Goal: Transaction & Acquisition: Purchase product/service

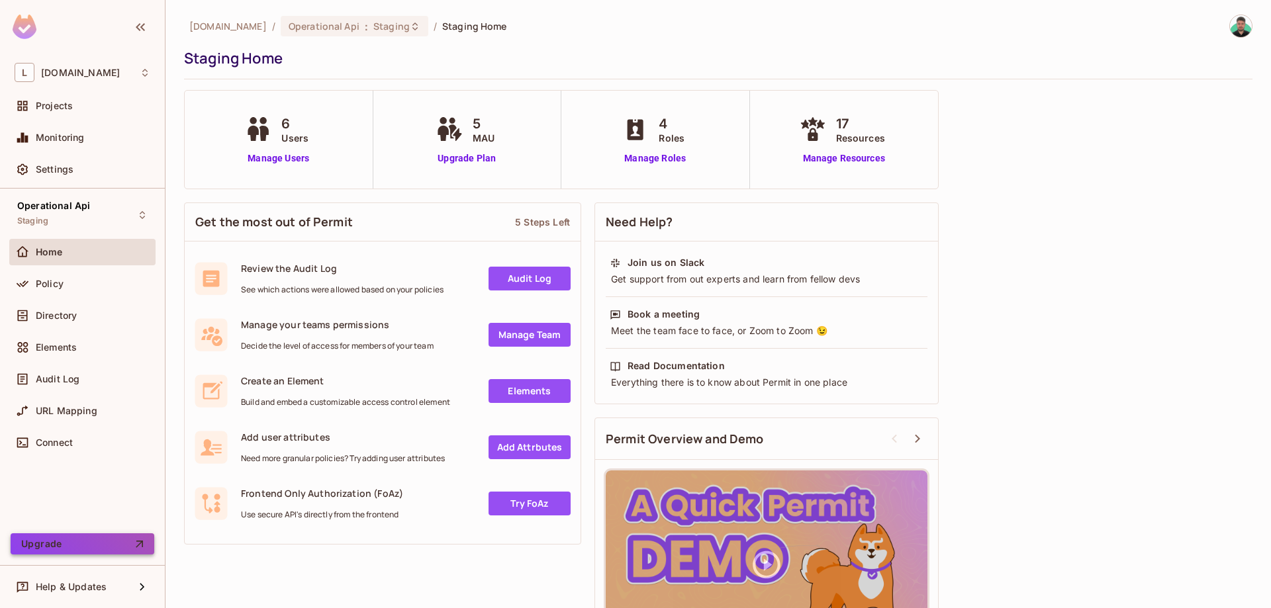
click at [81, 549] on button "Upgrade" at bounding box center [83, 544] width 144 height 21
click at [71, 99] on div "Projects" at bounding box center [83, 106] width 136 height 16
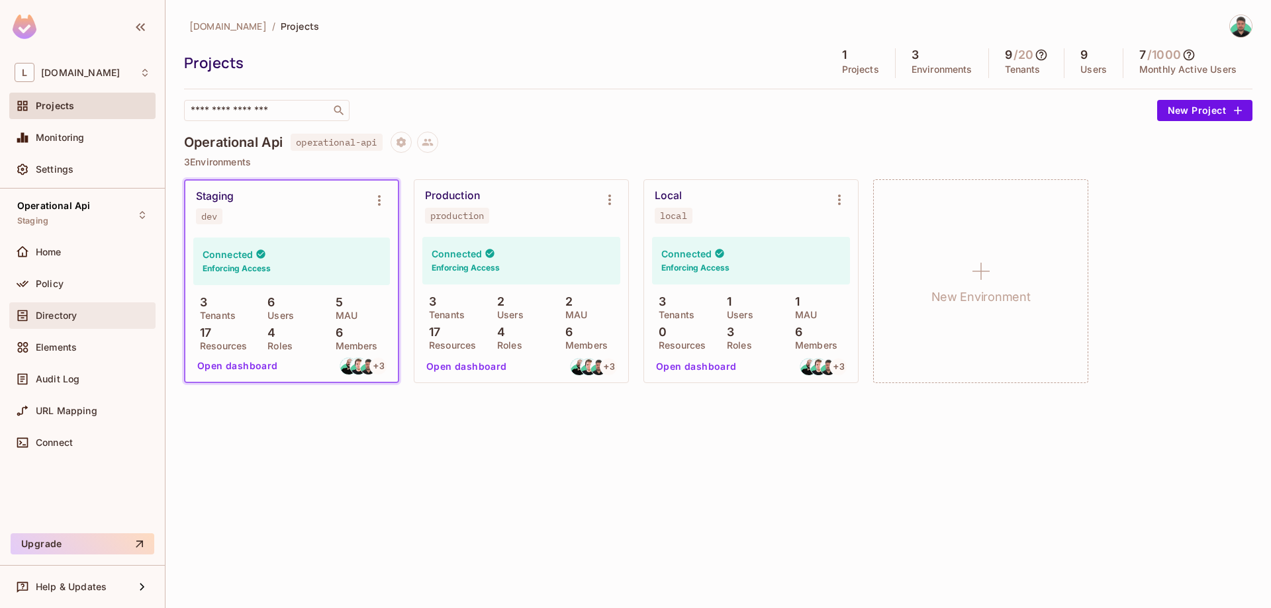
click at [77, 326] on div "Directory" at bounding box center [82, 316] width 146 height 26
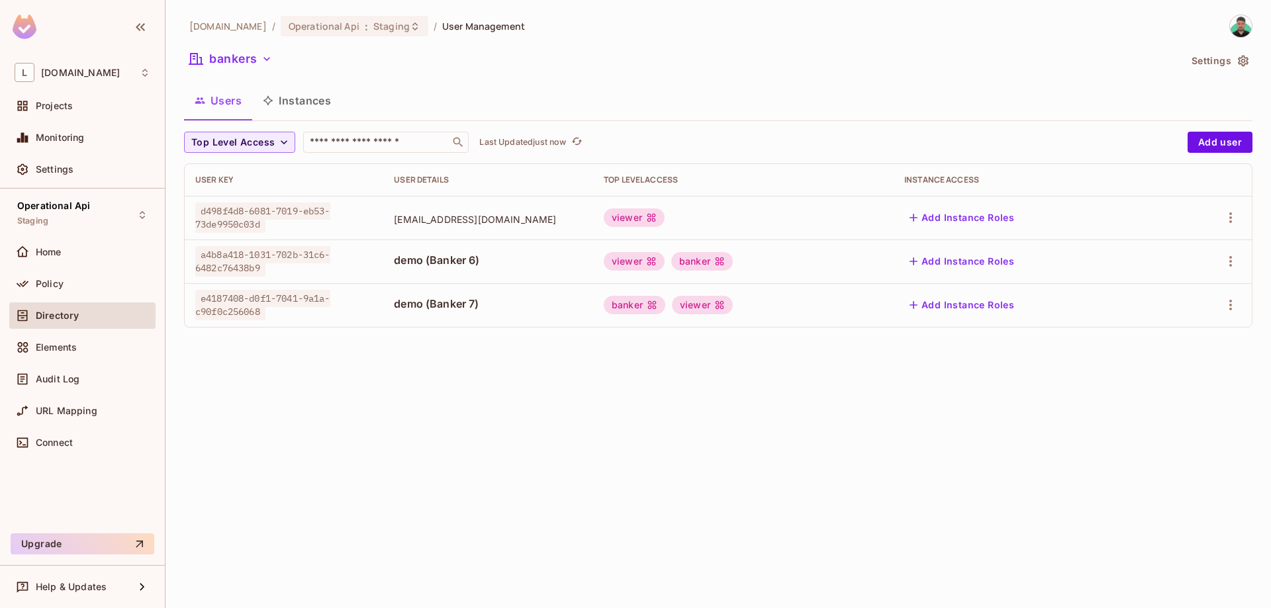
click at [263, 48] on div "lakpa.cl / Operational Api : Staging / User Management bankers Settings Users I…" at bounding box center [718, 177] width 1069 height 324
click at [258, 66] on button "bankers" at bounding box center [230, 58] width 93 height 21
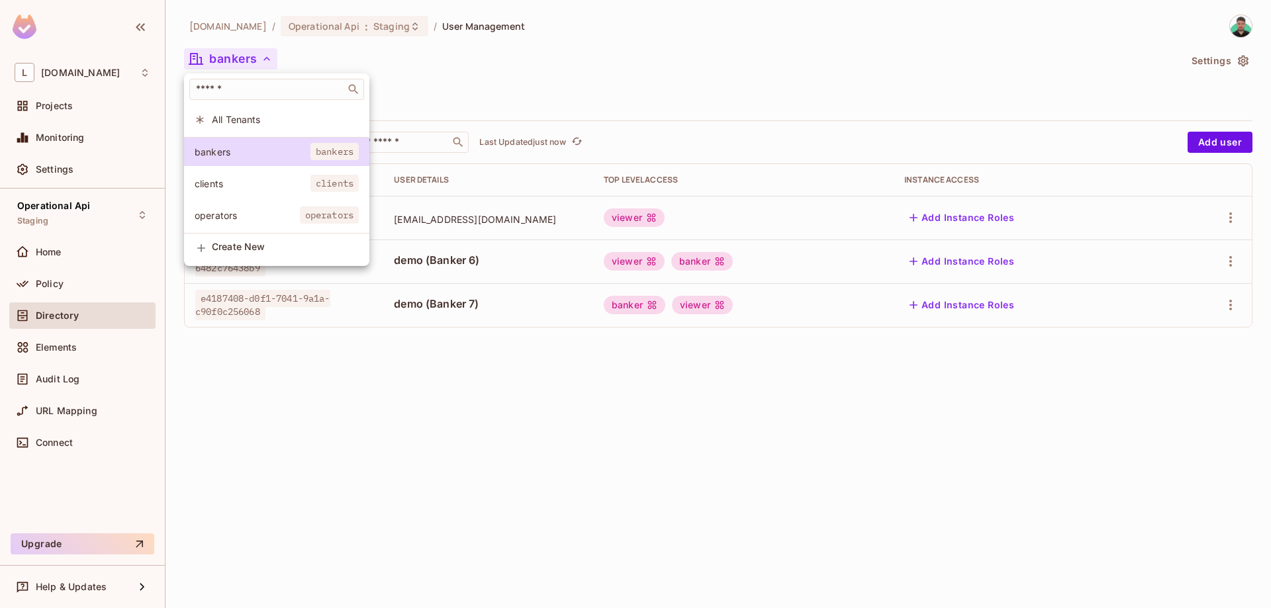
click at [65, 111] on div at bounding box center [635, 304] width 1271 height 608
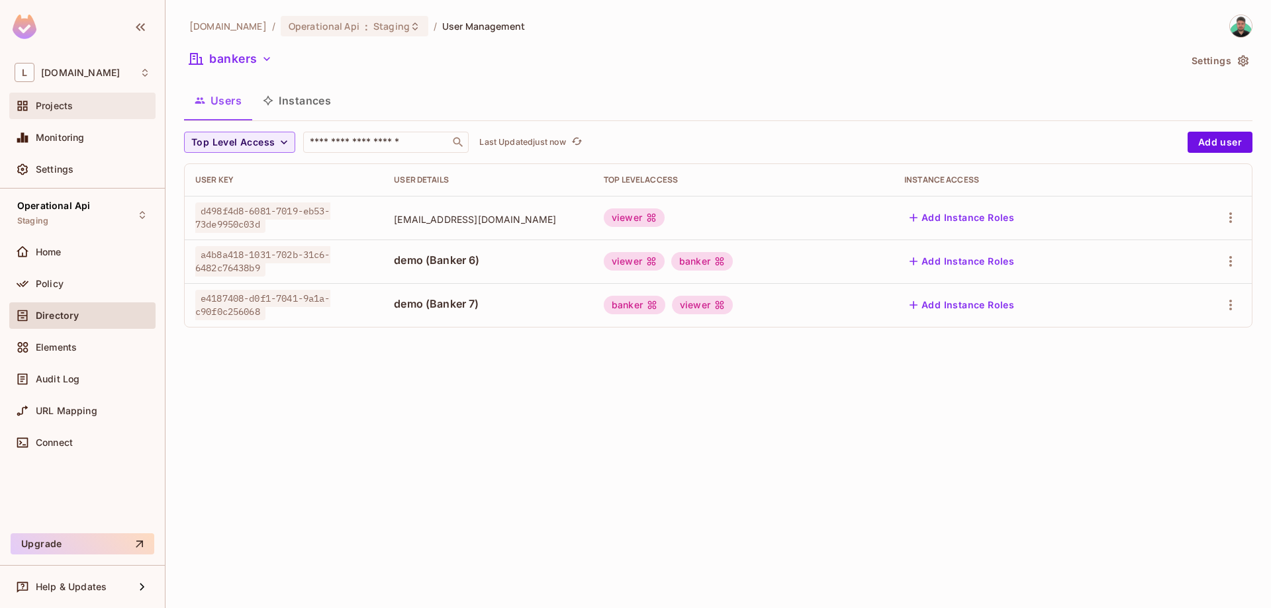
click at [69, 117] on div "Projects" at bounding box center [82, 106] width 146 height 26
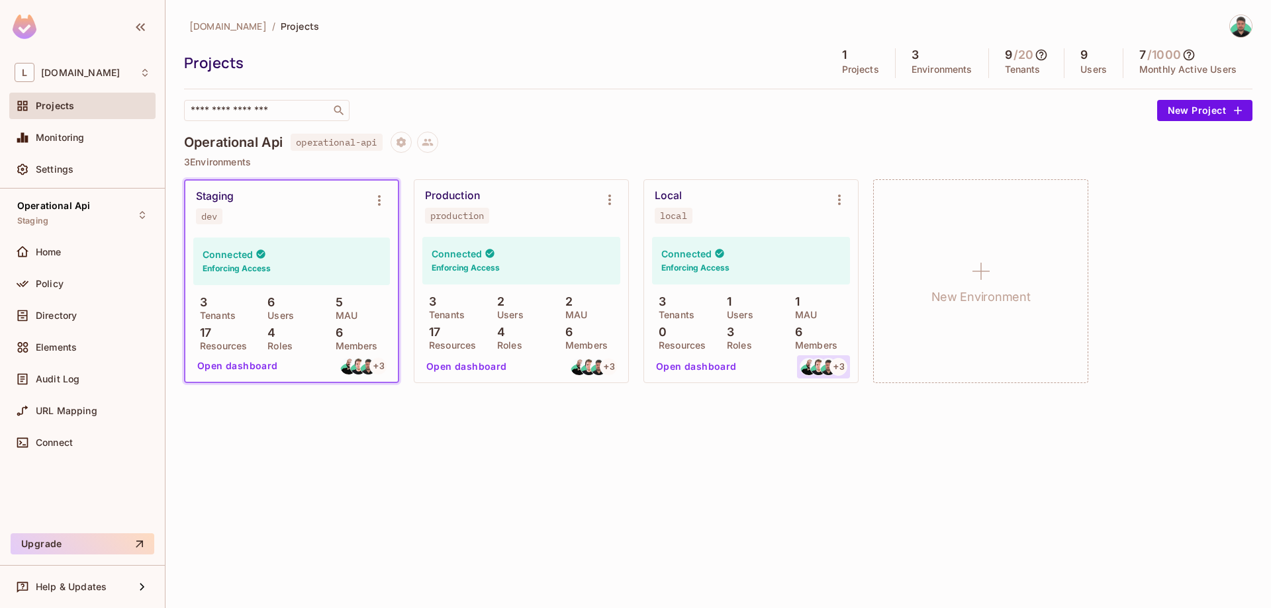
click at [812, 366] on img at bounding box center [818, 367] width 17 height 17
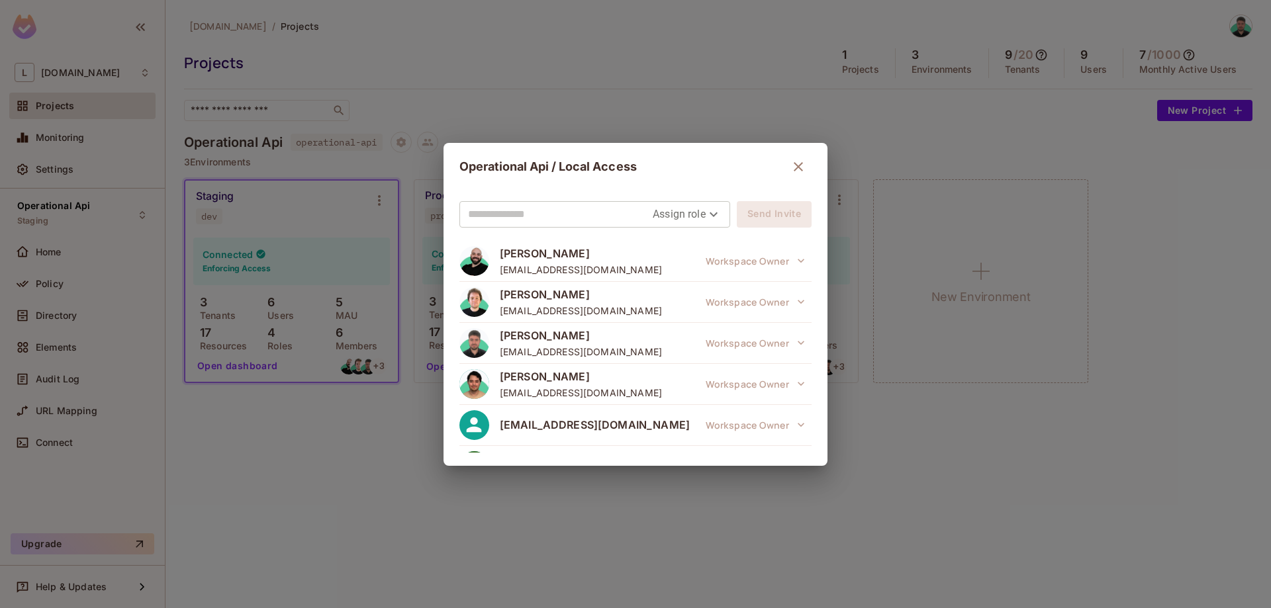
drag, startPoint x: 804, startPoint y: 166, endPoint x: 790, endPoint y: 173, distance: 15.7
click at [801, 168] on icon "button" at bounding box center [799, 167] width 16 height 16
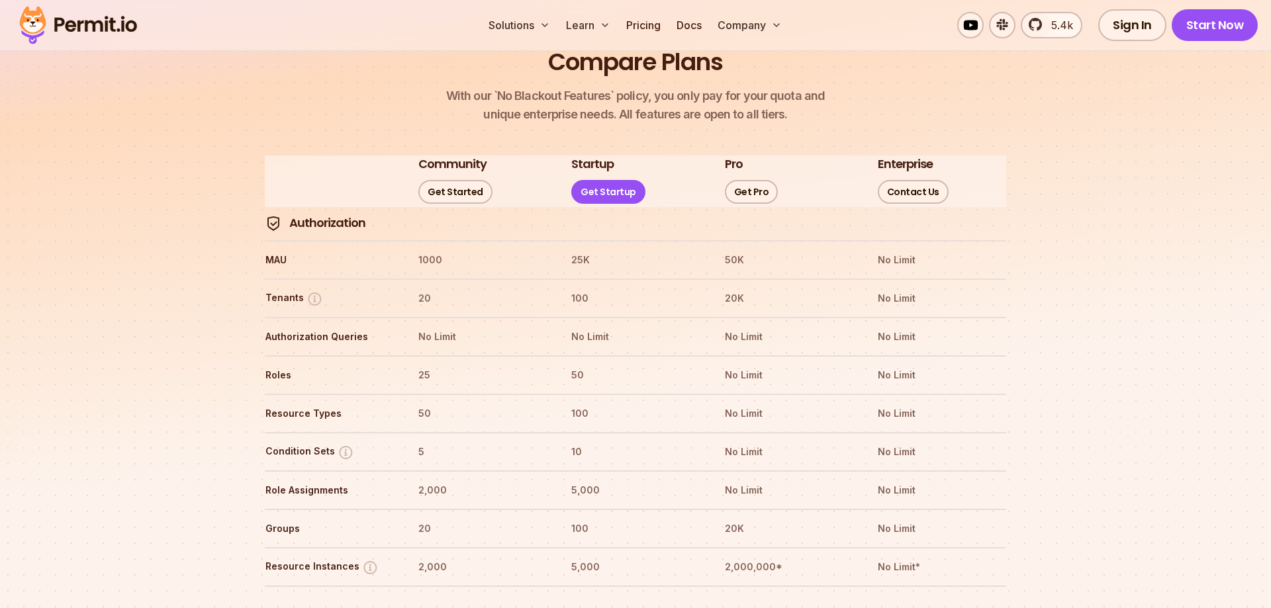
scroll to position [1418, 0]
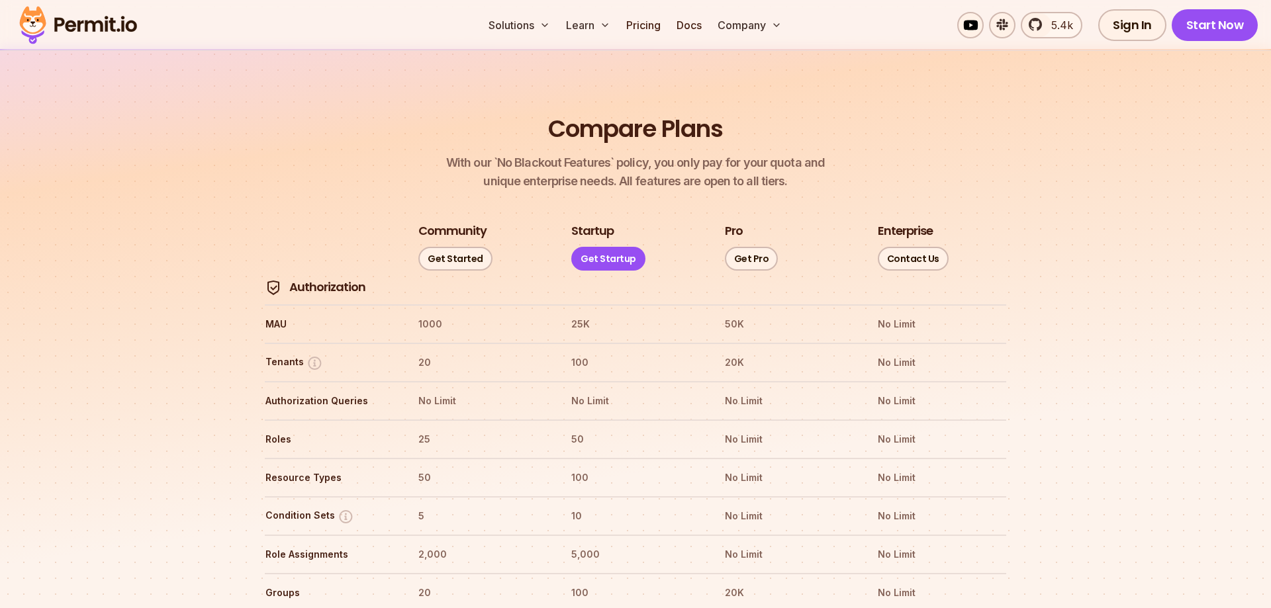
click at [590, 223] on h3 "Startup" at bounding box center [592, 231] width 42 height 17
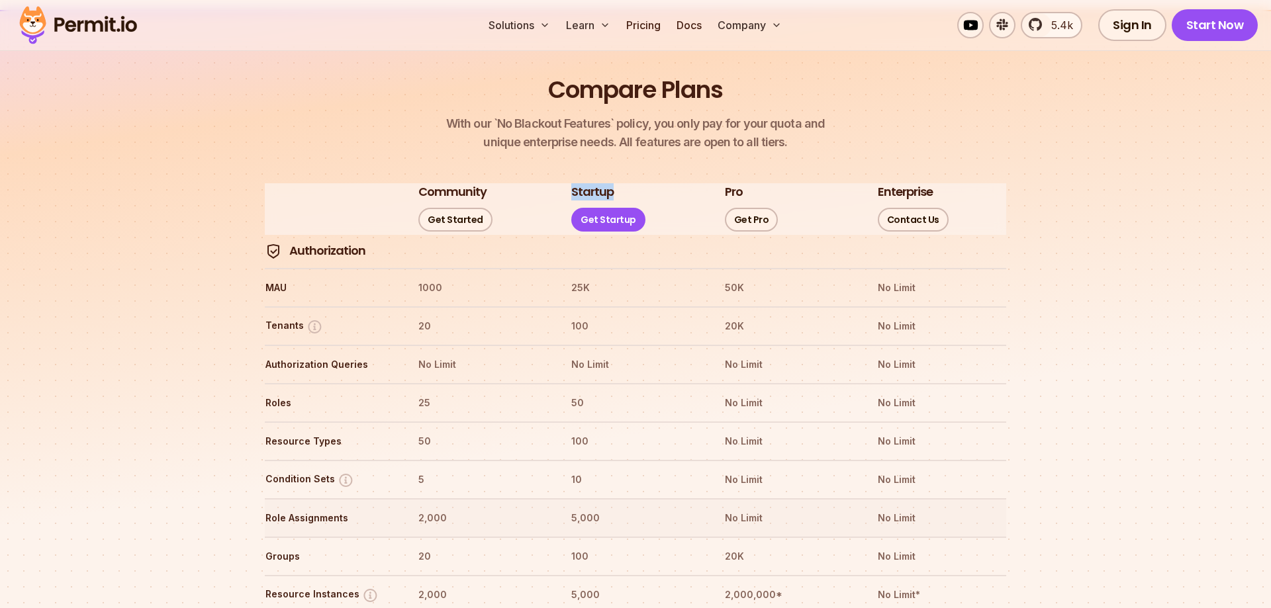
scroll to position [1553, 0]
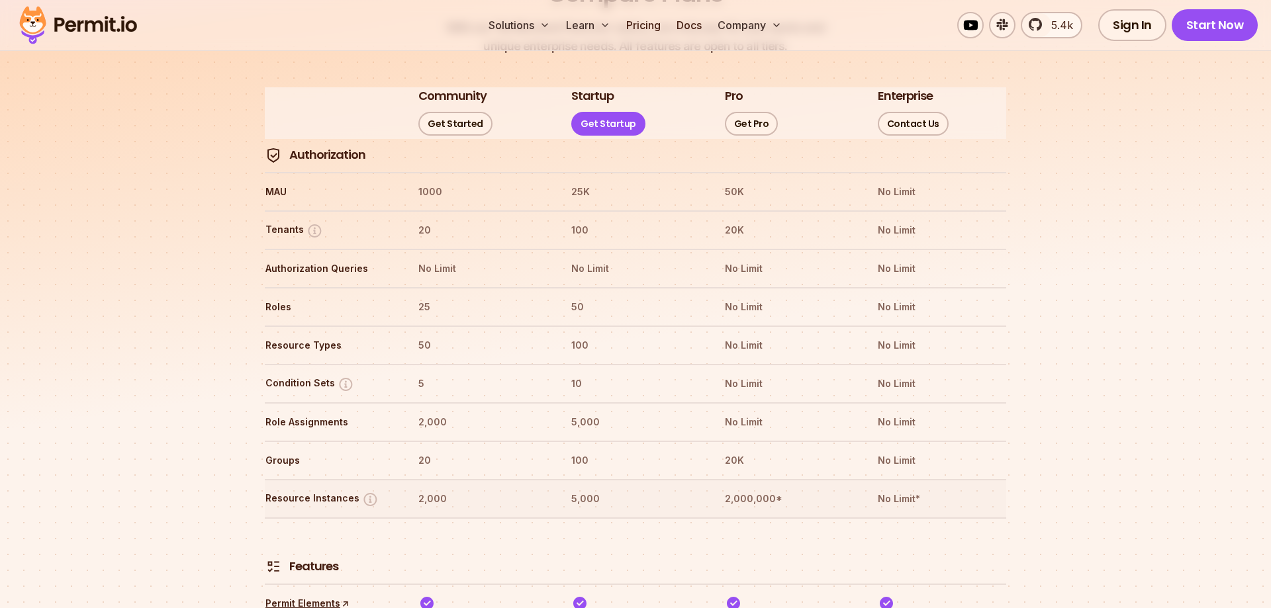
click at [777, 489] on th "2,000,000*" at bounding box center [788, 499] width 129 height 21
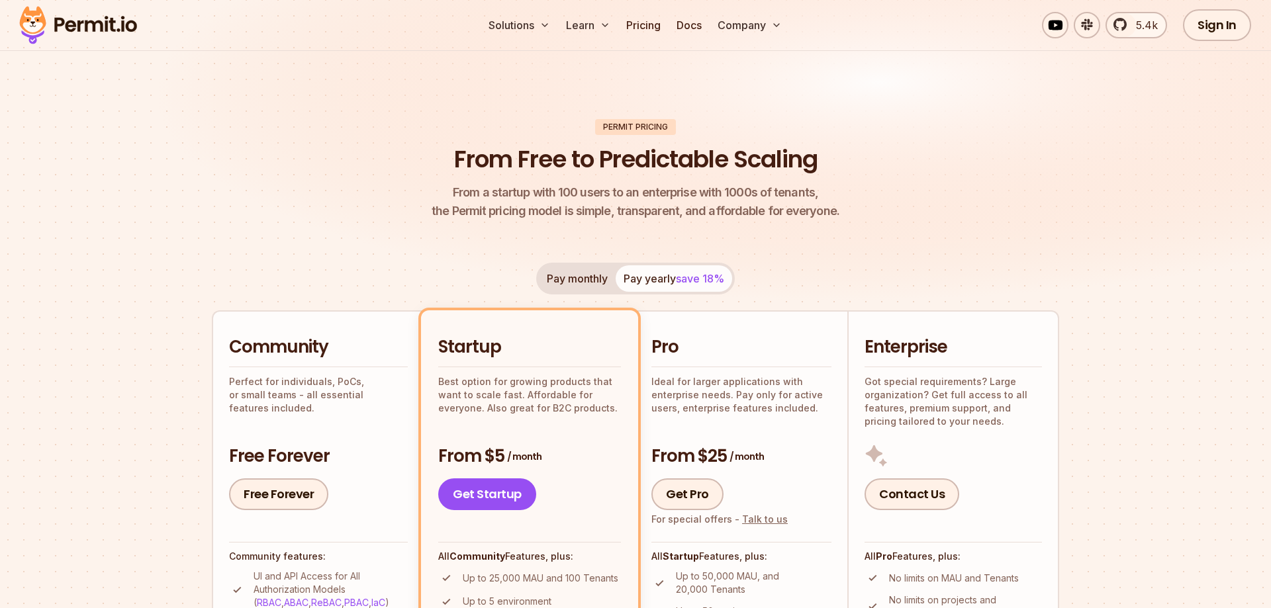
scroll to position [68, 0]
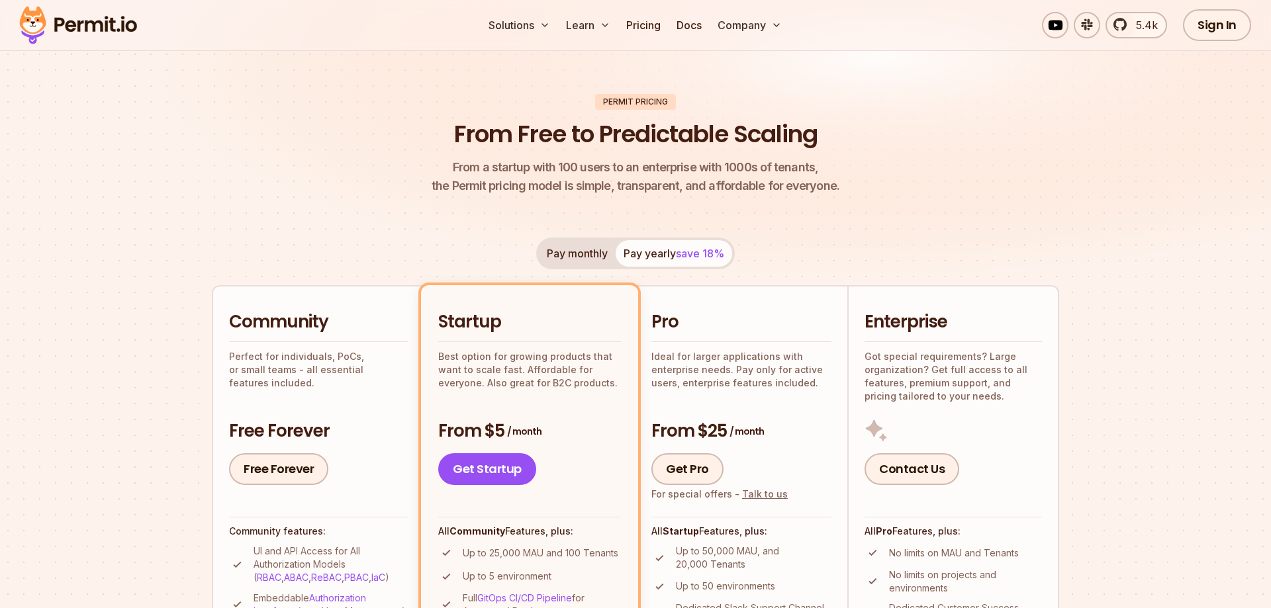
click at [595, 250] on button "Pay monthly" at bounding box center [577, 253] width 77 height 26
click at [659, 256] on button "Pay yearly save 18%" at bounding box center [674, 253] width 117 height 26
click at [601, 257] on button "Pay monthly" at bounding box center [577, 253] width 77 height 26
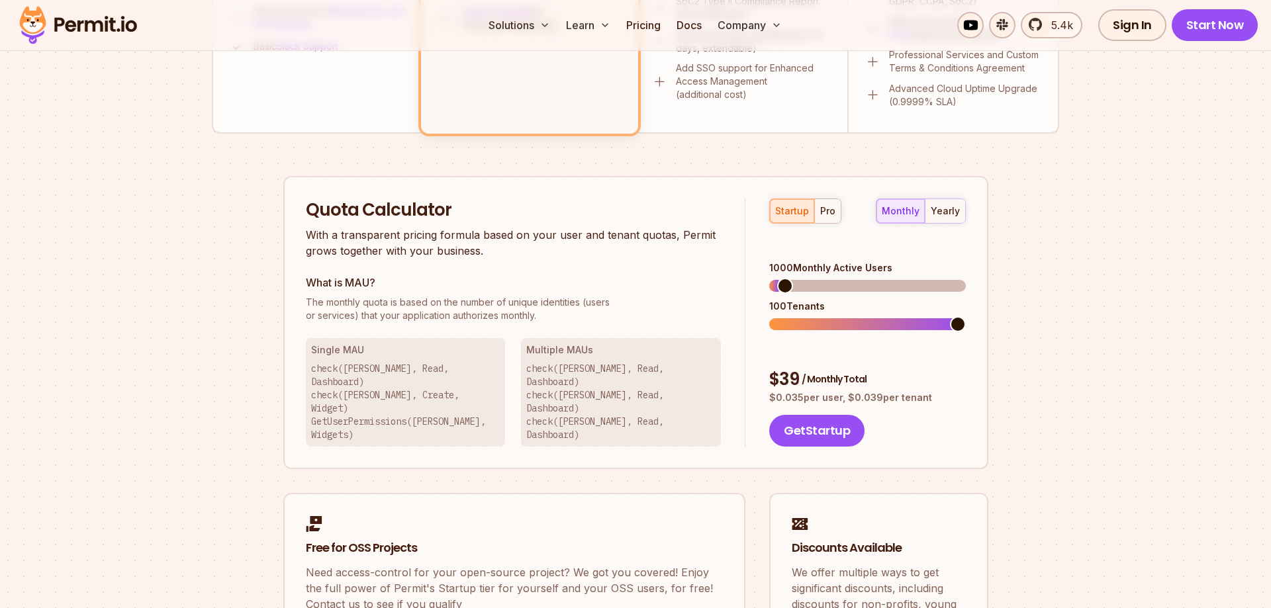
scroll to position [675, 0]
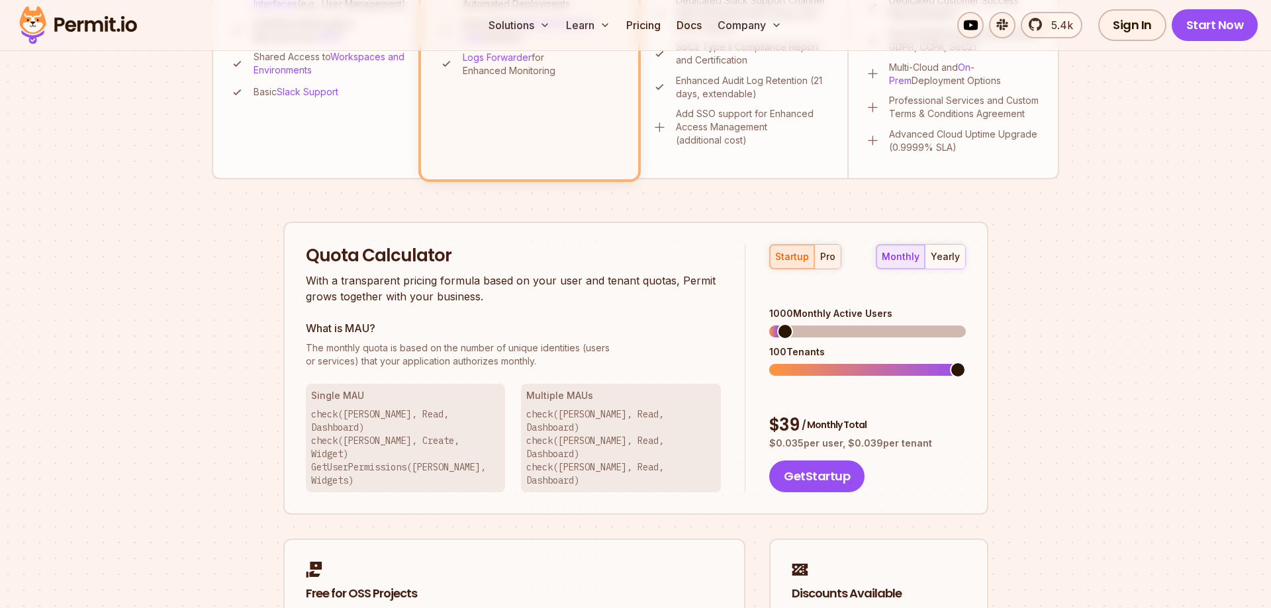
click at [822, 256] on div "pro" at bounding box center [827, 256] width 15 height 13
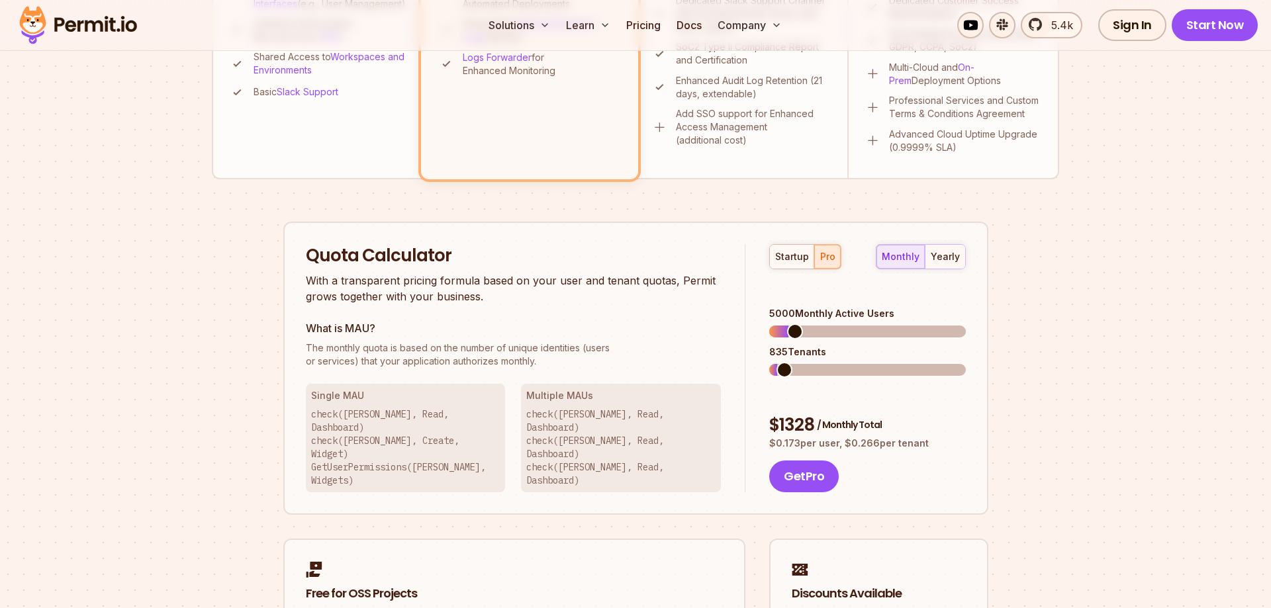
click at [777, 362] on span at bounding box center [785, 370] width 16 height 16
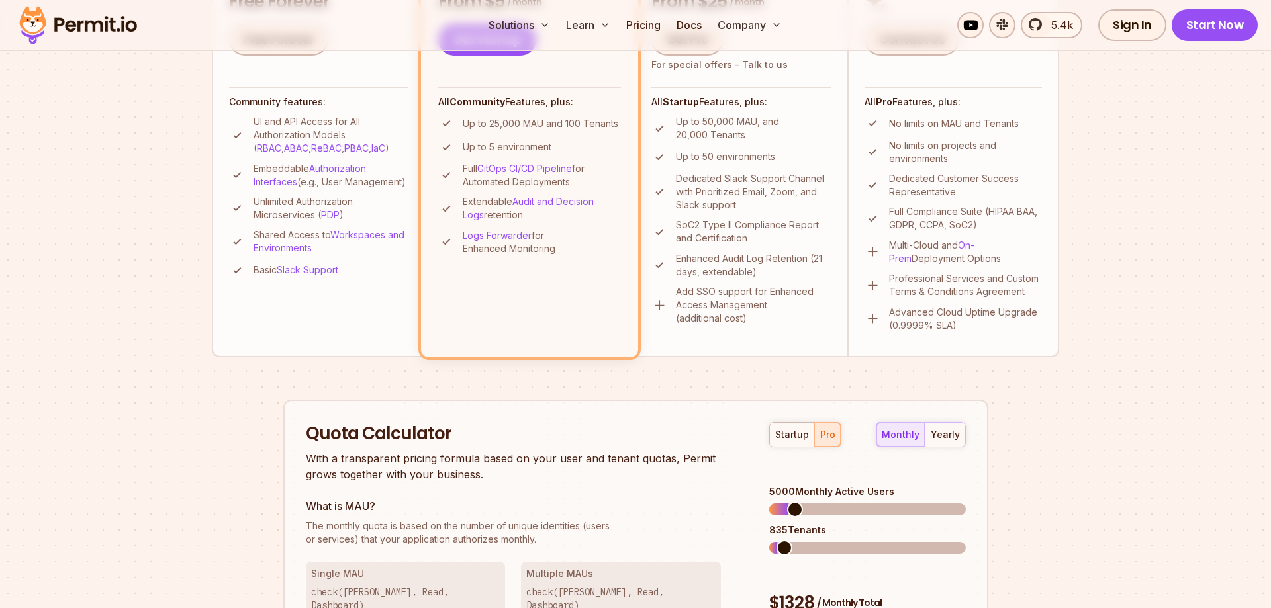
scroll to position [540, 0]
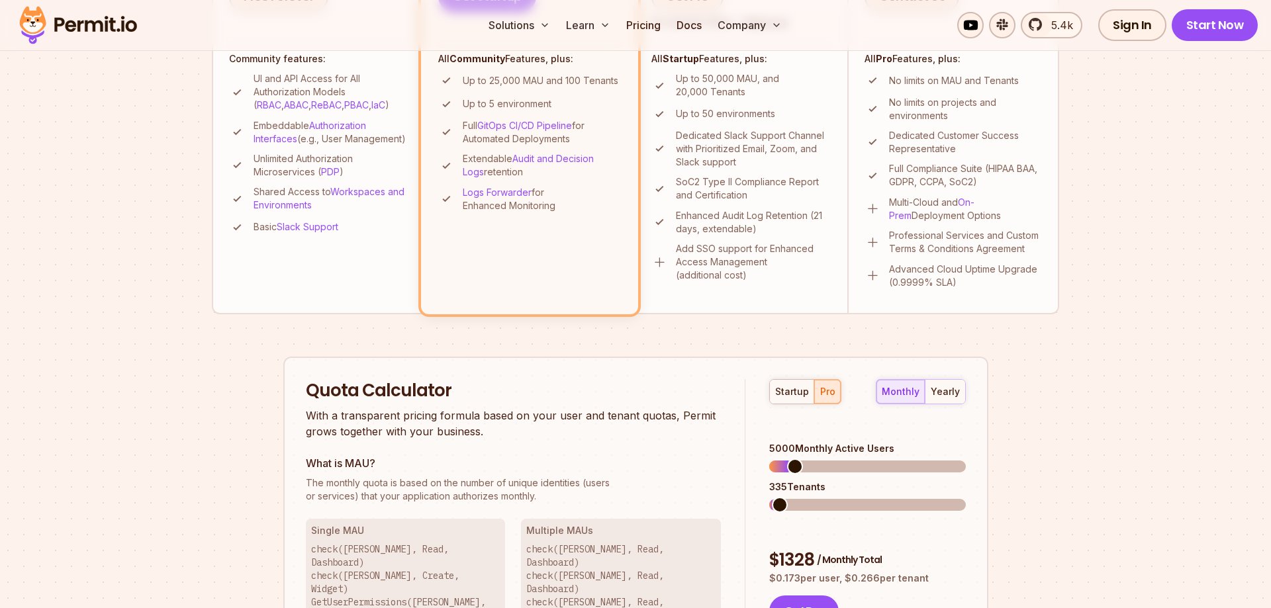
click at [773, 497] on span at bounding box center [780, 505] width 16 height 16
click at [769, 459] on span at bounding box center [777, 467] width 16 height 16
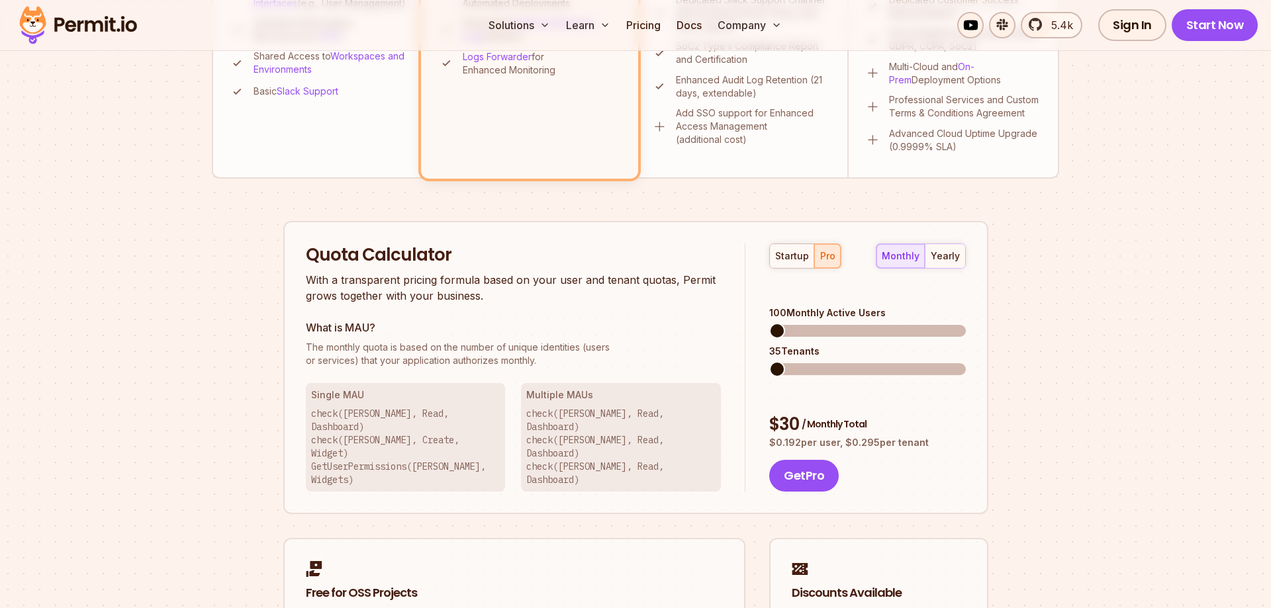
scroll to position [675, 0]
click at [772, 324] on span at bounding box center [779, 332] width 16 height 16
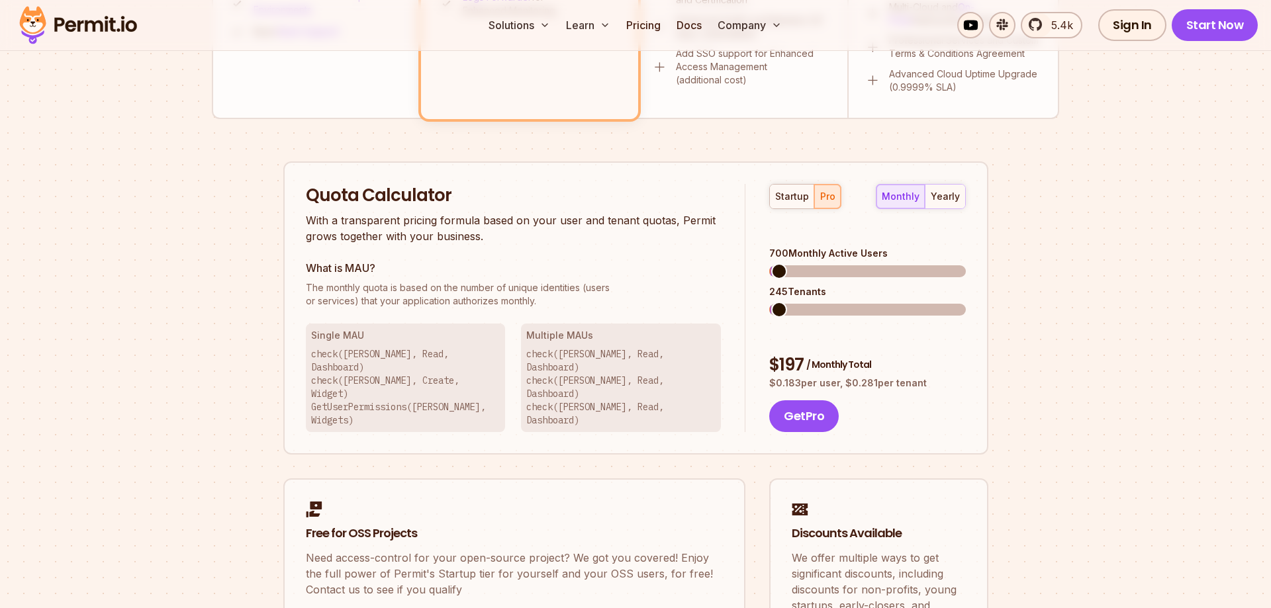
scroll to position [743, 0]
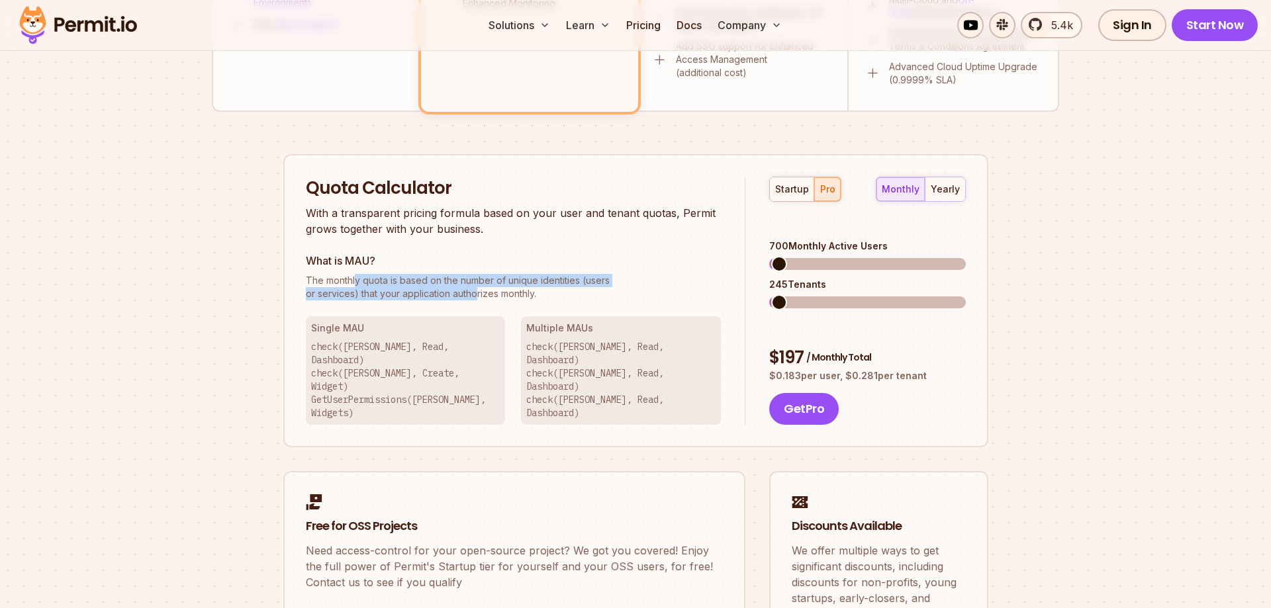
drag, startPoint x: 355, startPoint y: 279, endPoint x: 470, endPoint y: 299, distance: 116.8
click at [476, 296] on p "The monthly quota is based on the number of unique identities (users or service…" at bounding box center [514, 287] width 416 height 26
click at [769, 268] on span at bounding box center [777, 264] width 16 height 16
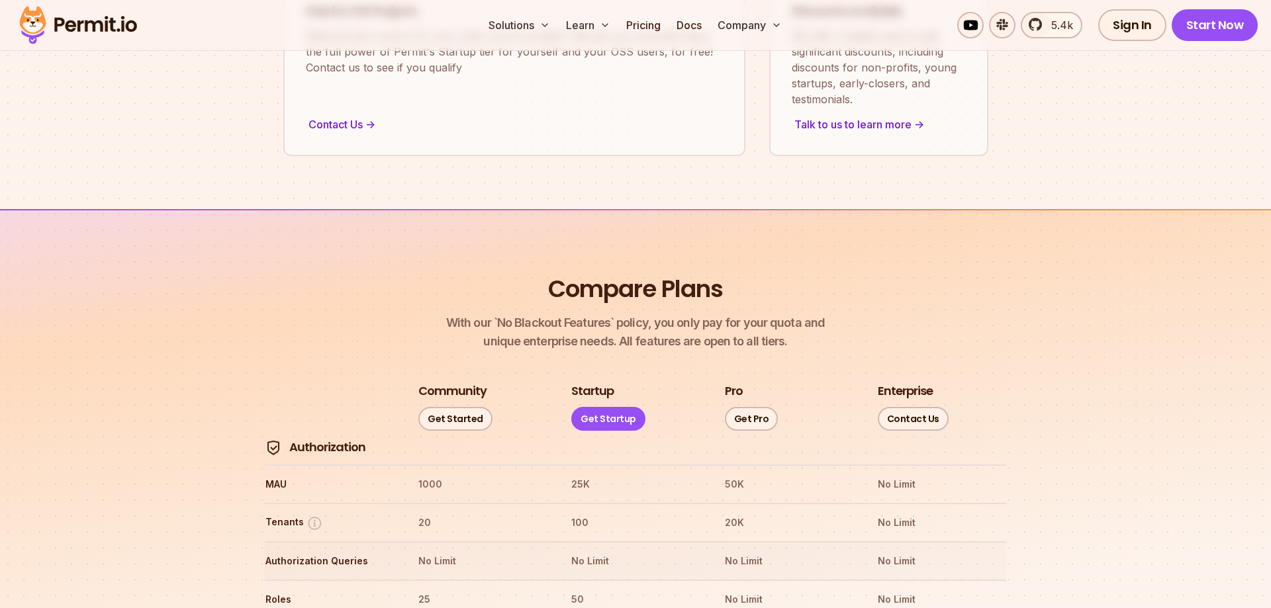
scroll to position [1283, 0]
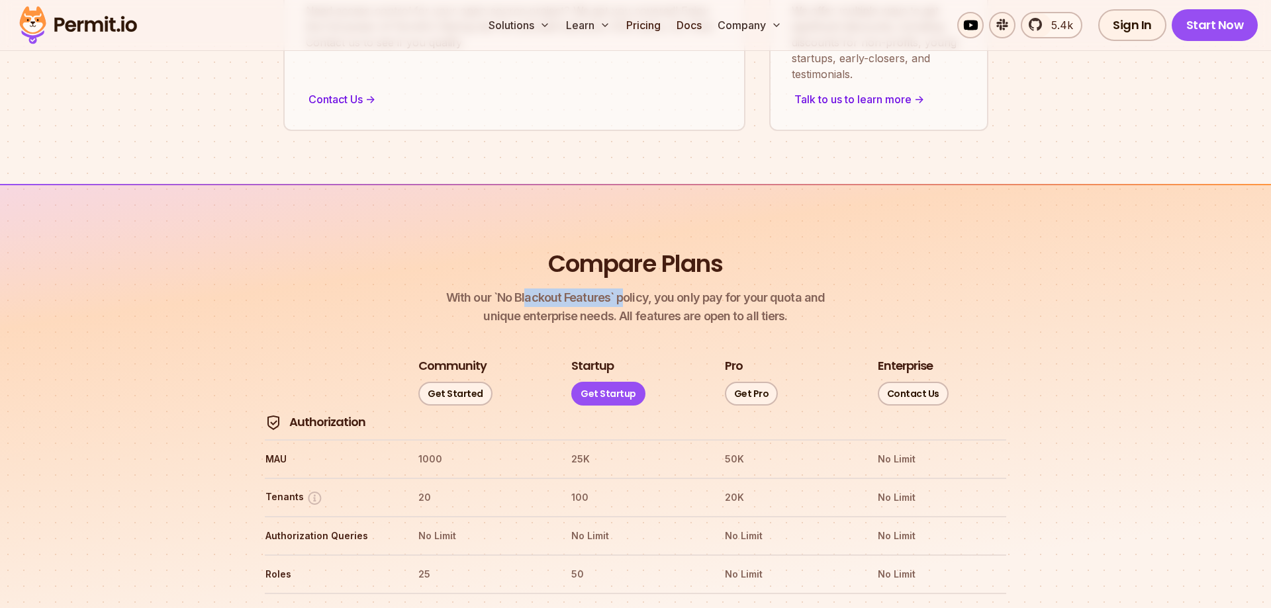
drag, startPoint x: 529, startPoint y: 261, endPoint x: 627, endPoint y: 261, distance: 98.0
click at [627, 289] on span "With our `No Blackout Features` policy, you only pay for your quota and" at bounding box center [635, 298] width 379 height 19
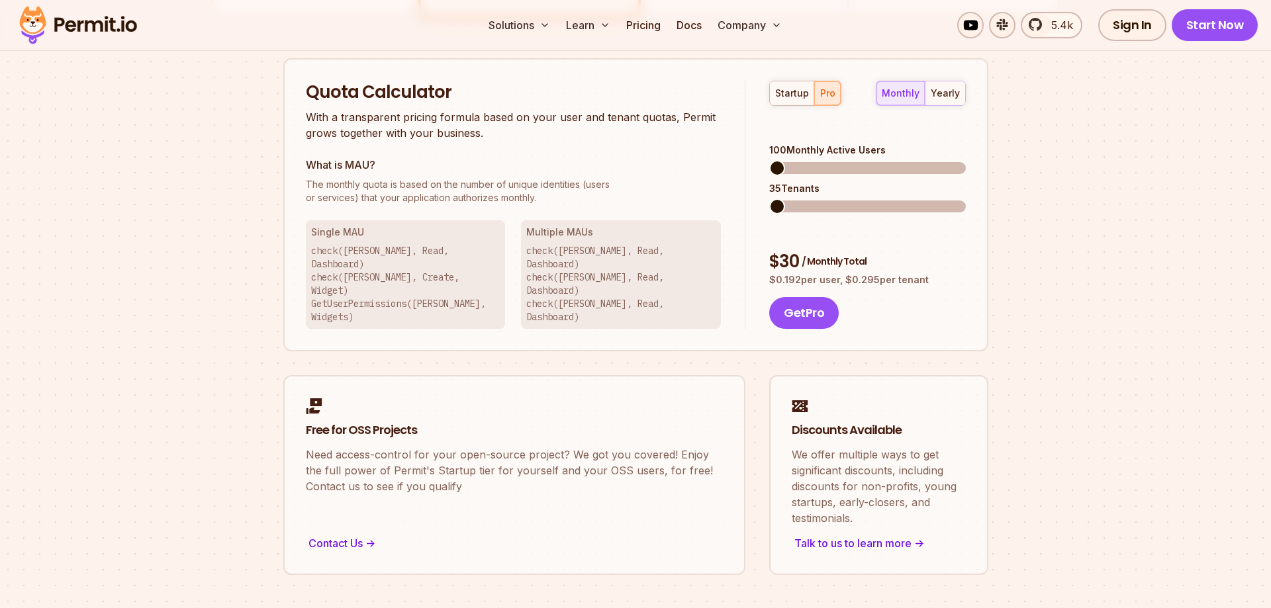
scroll to position [743, 0]
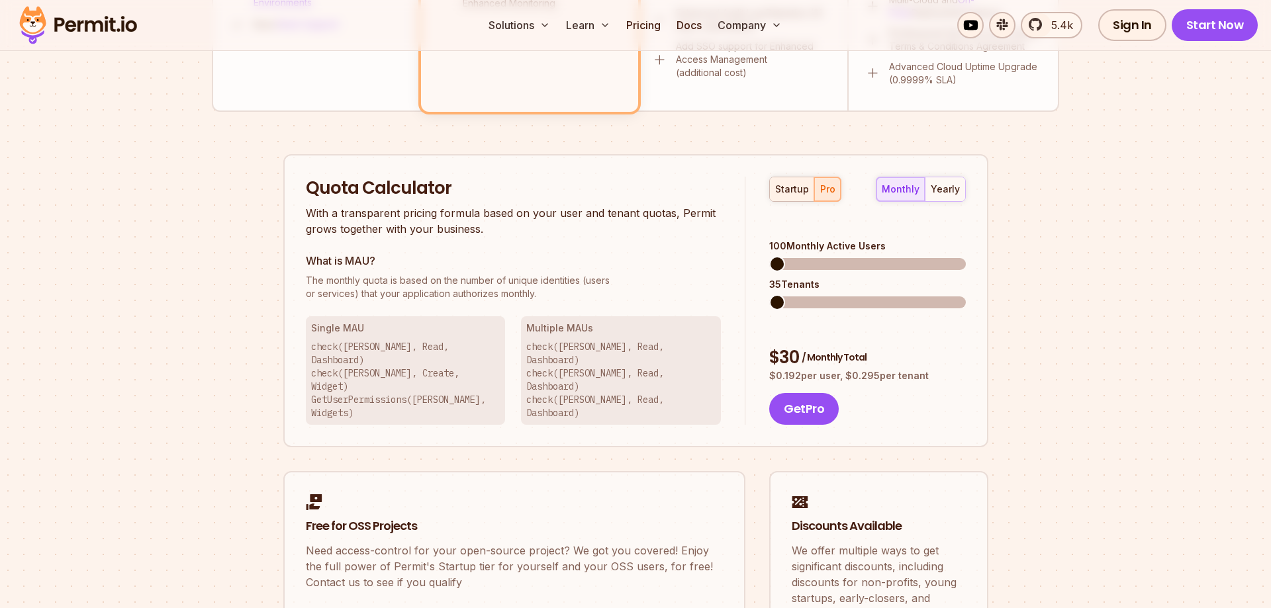
click at [808, 187] on div "startup" at bounding box center [792, 189] width 34 height 13
click at [769, 301] on span at bounding box center [777, 303] width 16 height 16
click at [828, 188] on div "pro" at bounding box center [827, 189] width 15 height 13
click at [781, 295] on span at bounding box center [787, 303] width 16 height 16
click at [772, 295] on span at bounding box center [780, 303] width 16 height 16
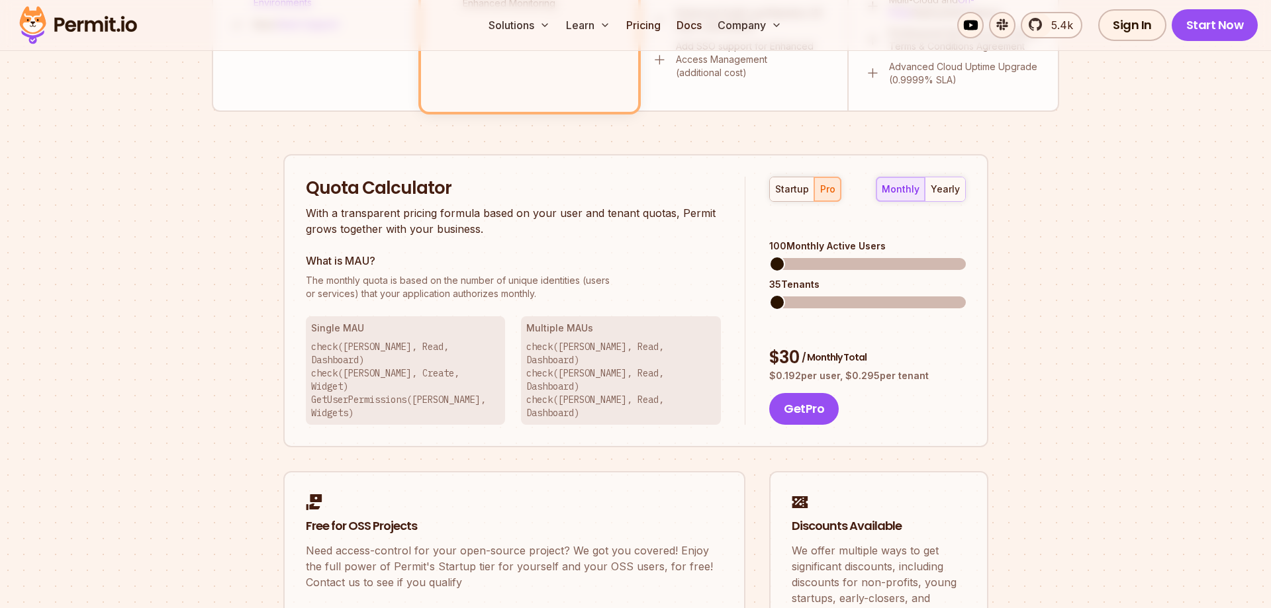
click at [769, 256] on span at bounding box center [777, 264] width 16 height 16
click at [898, 295] on span at bounding box center [906, 303] width 16 height 16
click at [779, 256] on span at bounding box center [787, 264] width 16 height 16
click at [769, 295] on span at bounding box center [777, 303] width 16 height 16
click at [769, 256] on span at bounding box center [777, 264] width 16 height 16
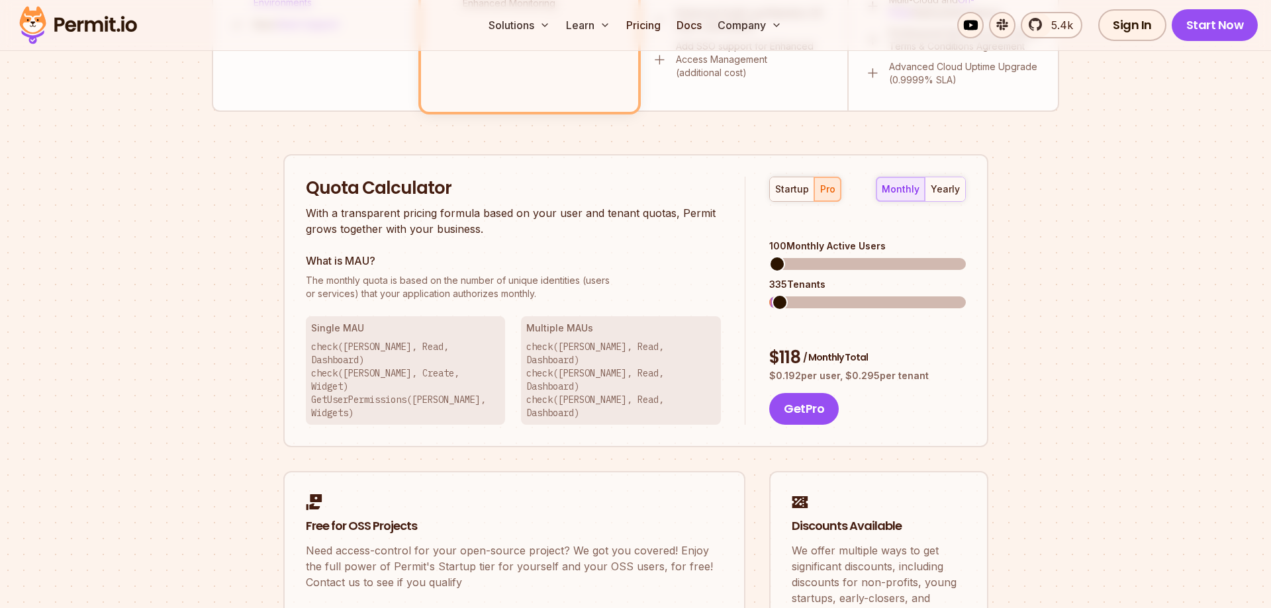
click at [773, 295] on span at bounding box center [780, 303] width 16 height 16
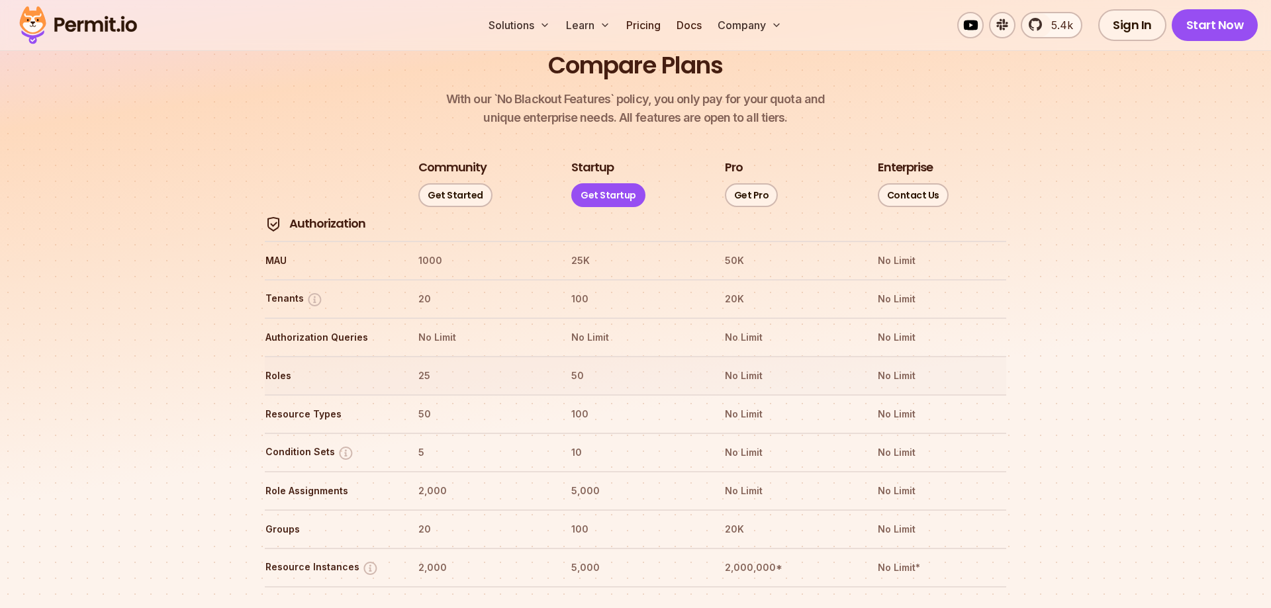
scroll to position [1486, 0]
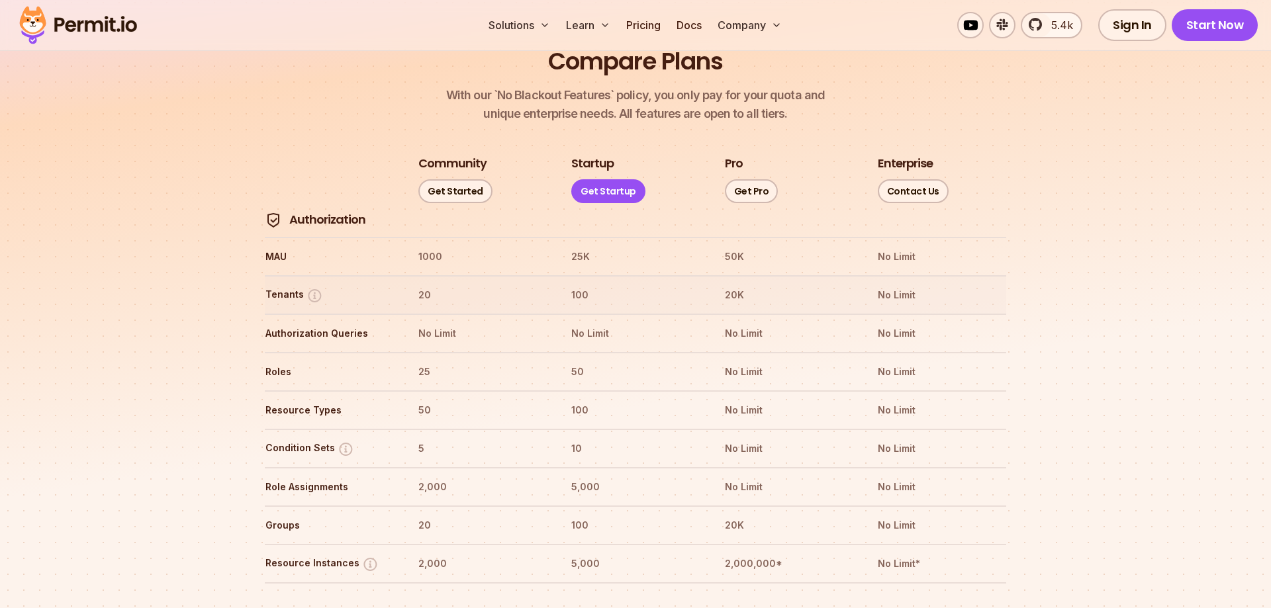
click at [299, 287] on button "Tenants" at bounding box center [295, 295] width 58 height 17
click at [308, 287] on img at bounding box center [315, 295] width 17 height 17
click at [301, 323] on th "Authorization Queries" at bounding box center [329, 333] width 129 height 21
click at [310, 287] on img at bounding box center [315, 295] width 17 height 17
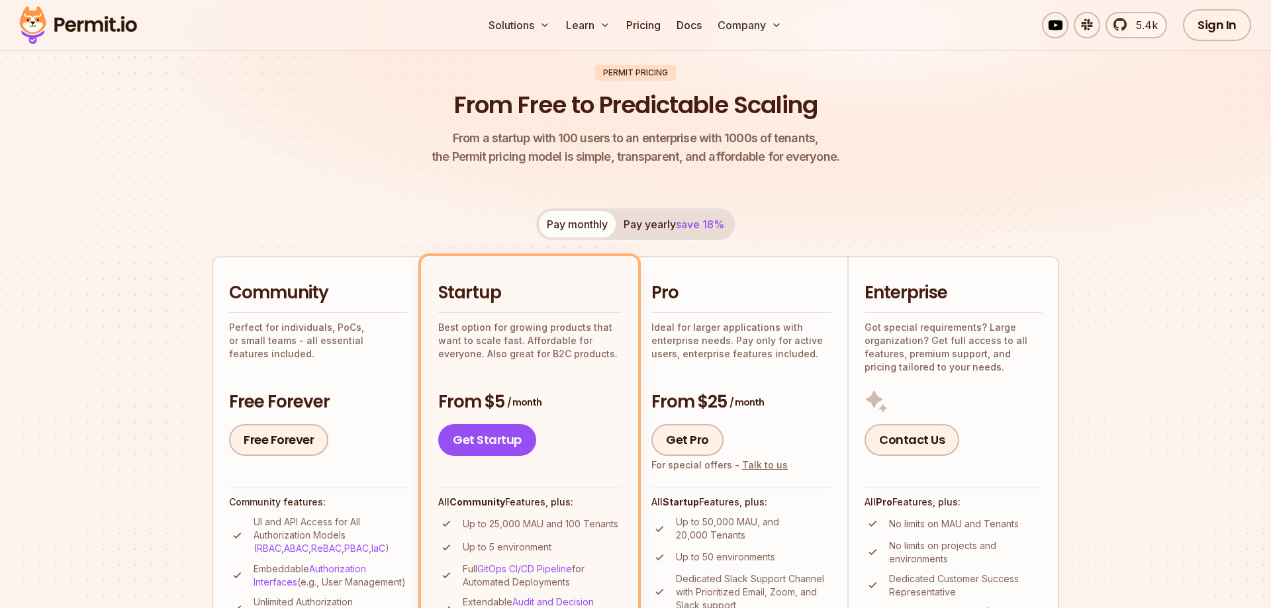
scroll to position [0, 0]
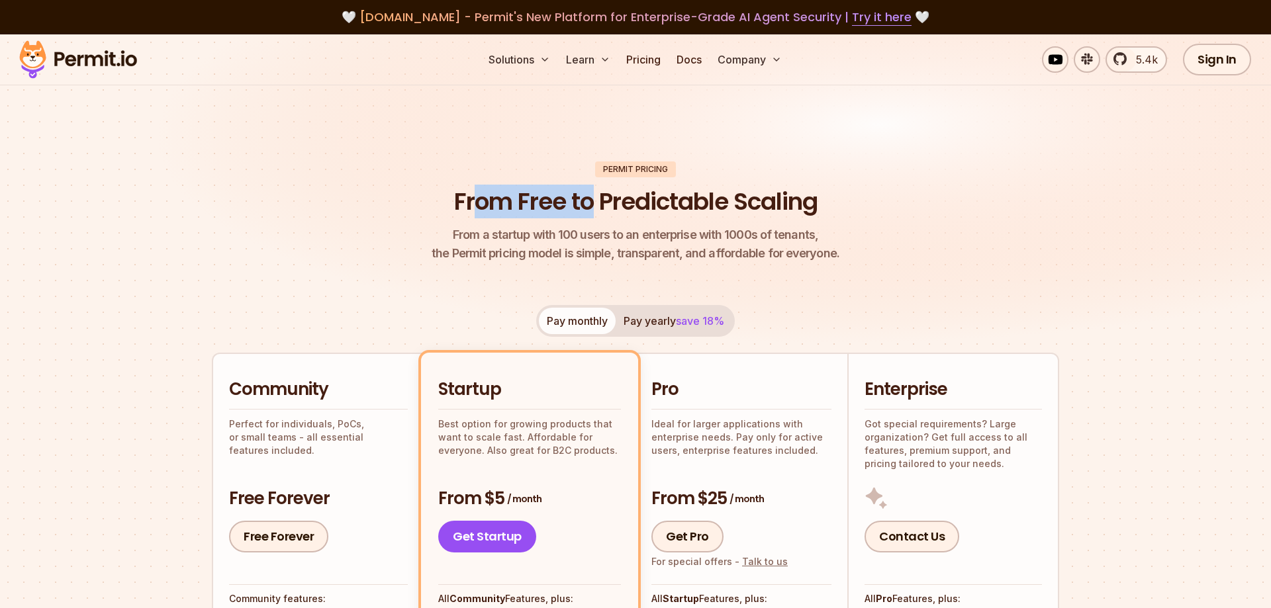
drag, startPoint x: 471, startPoint y: 205, endPoint x: 581, endPoint y: 213, distance: 110.2
click at [585, 212] on h1 "From Free to Predictable Scaling" at bounding box center [636, 201] width 364 height 33
click at [645, 320] on button "Pay yearly save 18%" at bounding box center [674, 321] width 117 height 26
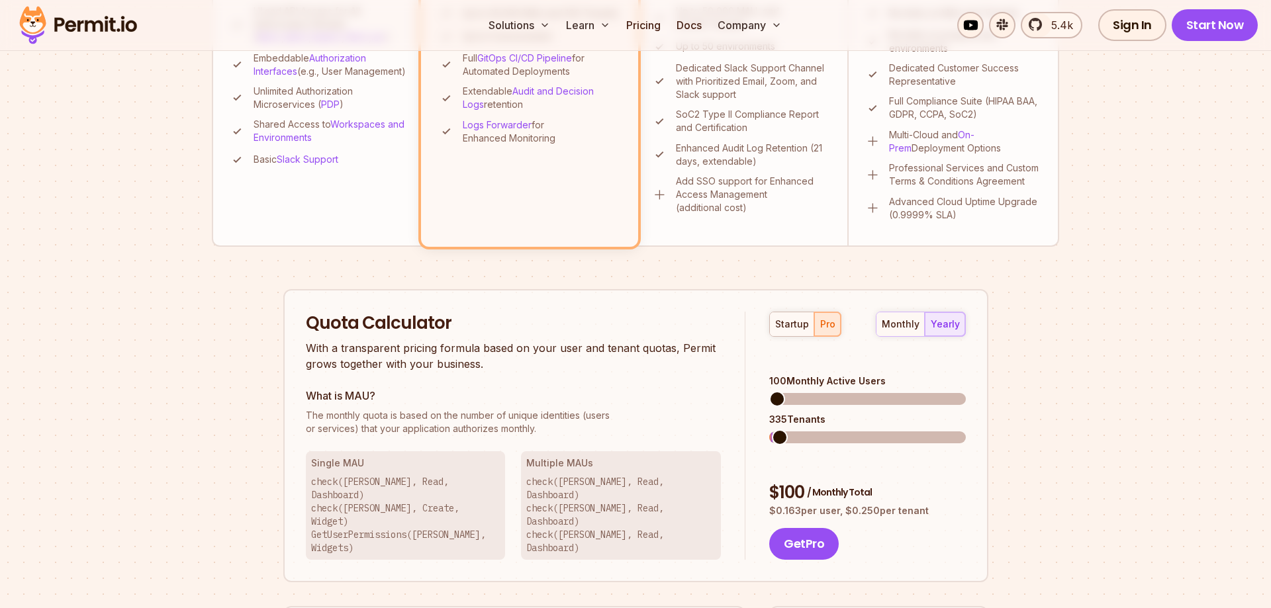
scroll to position [675, 0]
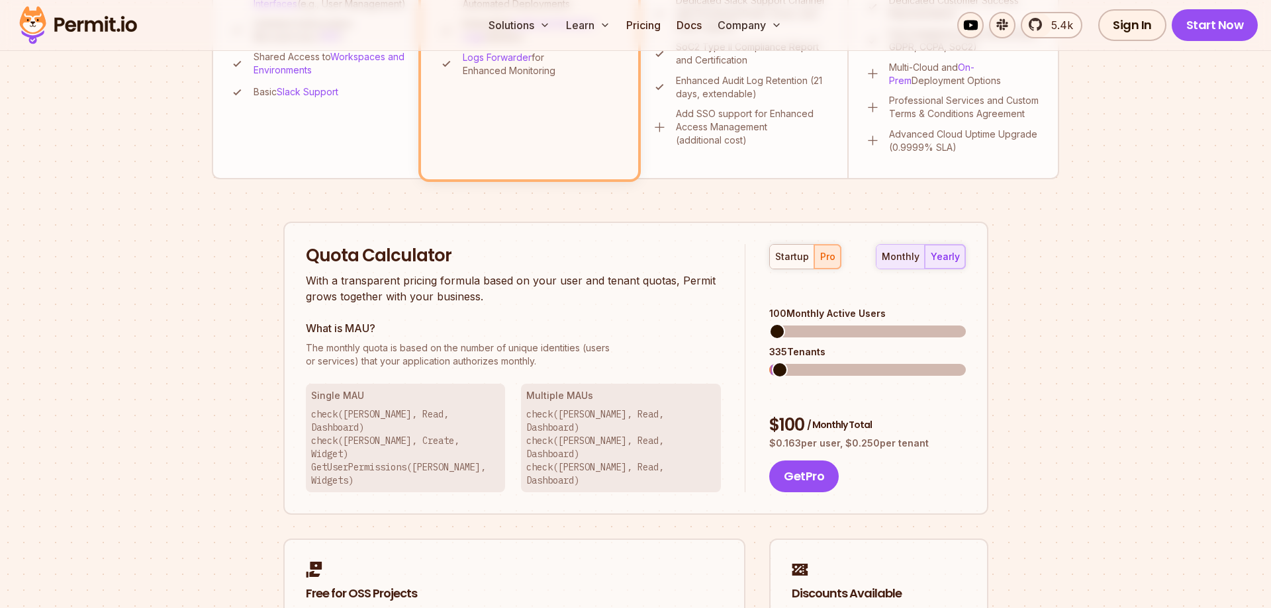
click at [897, 262] on div "monthly" at bounding box center [901, 256] width 38 height 13
click at [950, 257] on div "yearly" at bounding box center [945, 256] width 29 height 13
click at [769, 362] on span at bounding box center [777, 370] width 16 height 16
click at [774, 324] on span at bounding box center [782, 332] width 16 height 16
click at [923, 324] on span at bounding box center [916, 332] width 16 height 16
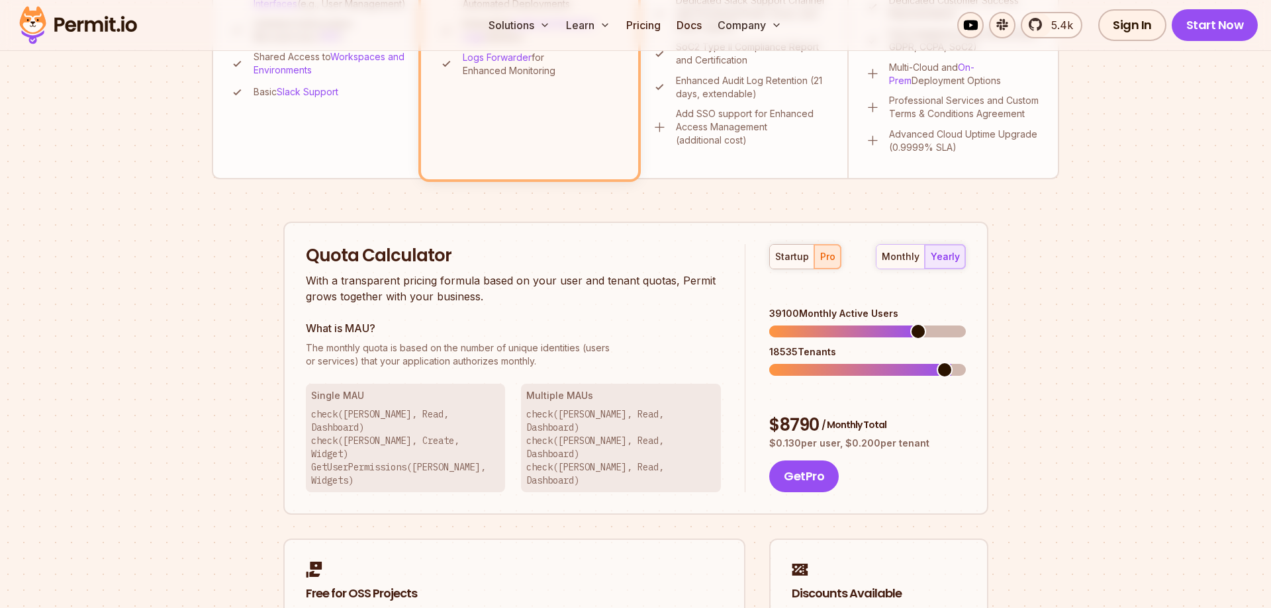
click at [953, 362] on span at bounding box center [945, 370] width 16 height 16
click at [769, 324] on span at bounding box center [777, 332] width 16 height 16
click at [791, 362] on span at bounding box center [799, 370] width 16 height 16
click at [771, 324] on span at bounding box center [779, 332] width 16 height 16
click at [778, 369] on span at bounding box center [785, 370] width 16 height 16
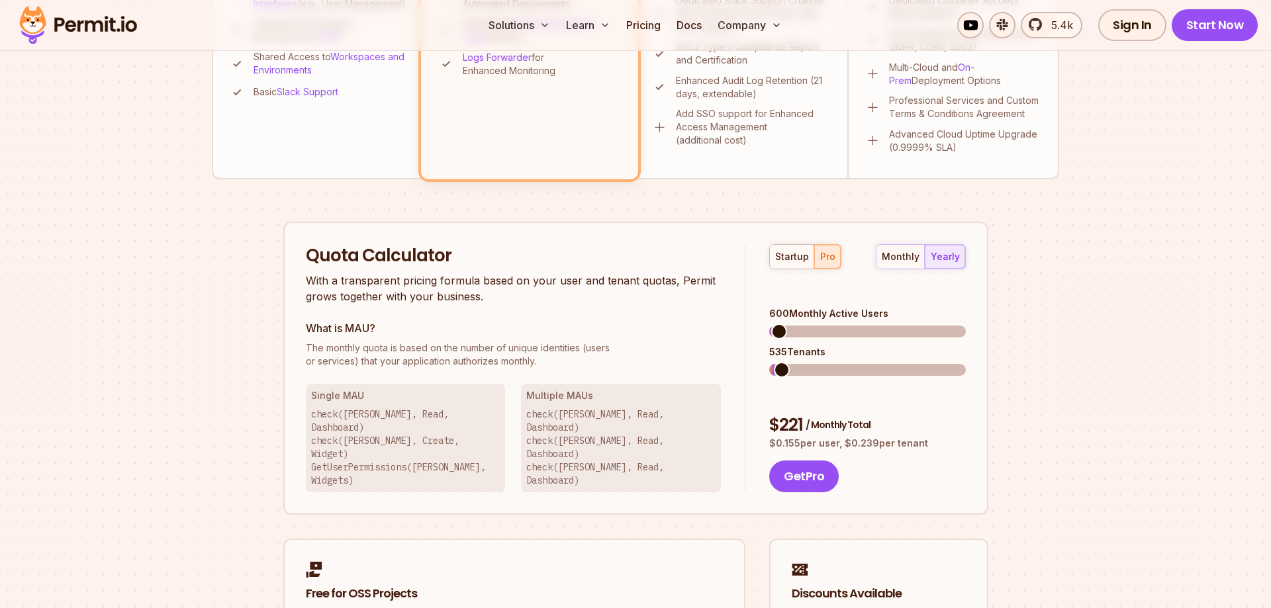
click at [774, 369] on span at bounding box center [782, 370] width 16 height 16
click at [908, 256] on div "monthly" at bounding box center [901, 256] width 38 height 13
click at [933, 263] on div "yearly" at bounding box center [945, 256] width 29 height 13
drag, startPoint x: 890, startPoint y: 257, endPoint x: 918, endPoint y: 262, distance: 28.3
click at [891, 257] on div "monthly" at bounding box center [901, 256] width 38 height 13
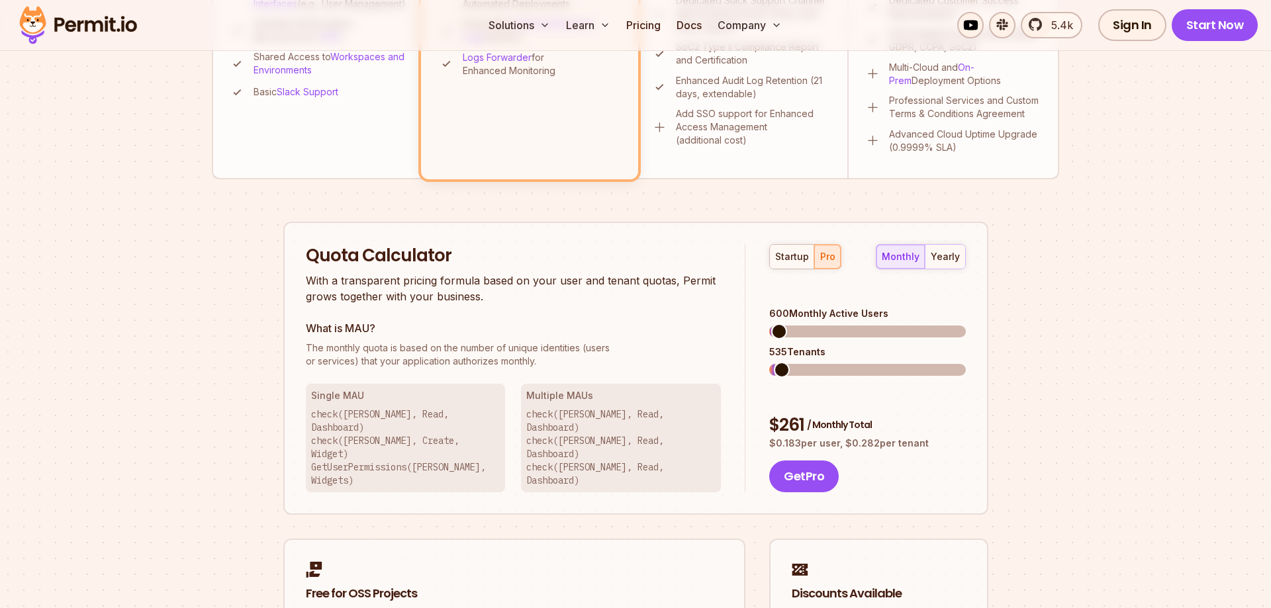
drag, startPoint x: 935, startPoint y: 266, endPoint x: 907, endPoint y: 266, distance: 27.8
click at [926, 266] on div "monthly yearly" at bounding box center [921, 256] width 90 height 25
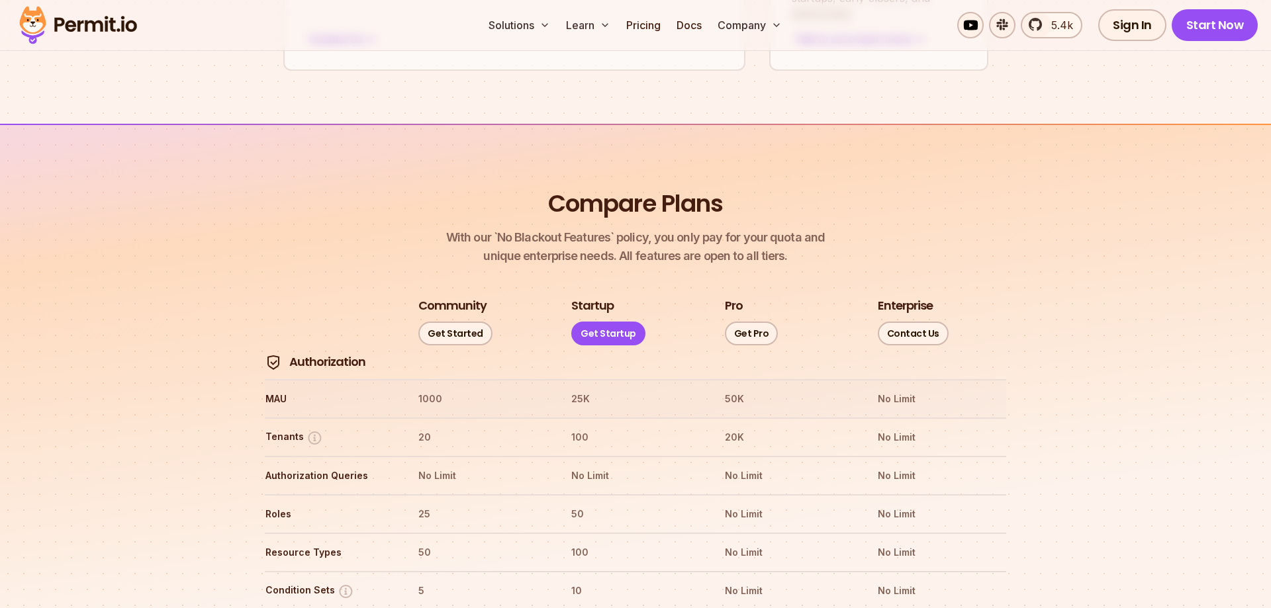
scroll to position [1351, 0]
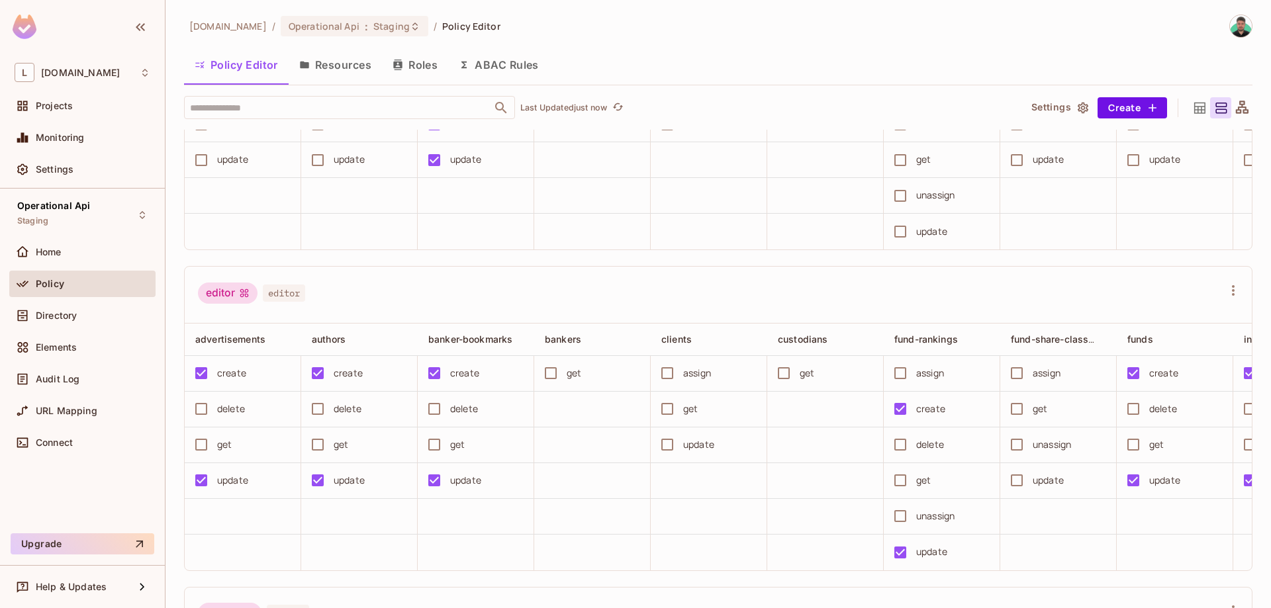
scroll to position [528, 0]
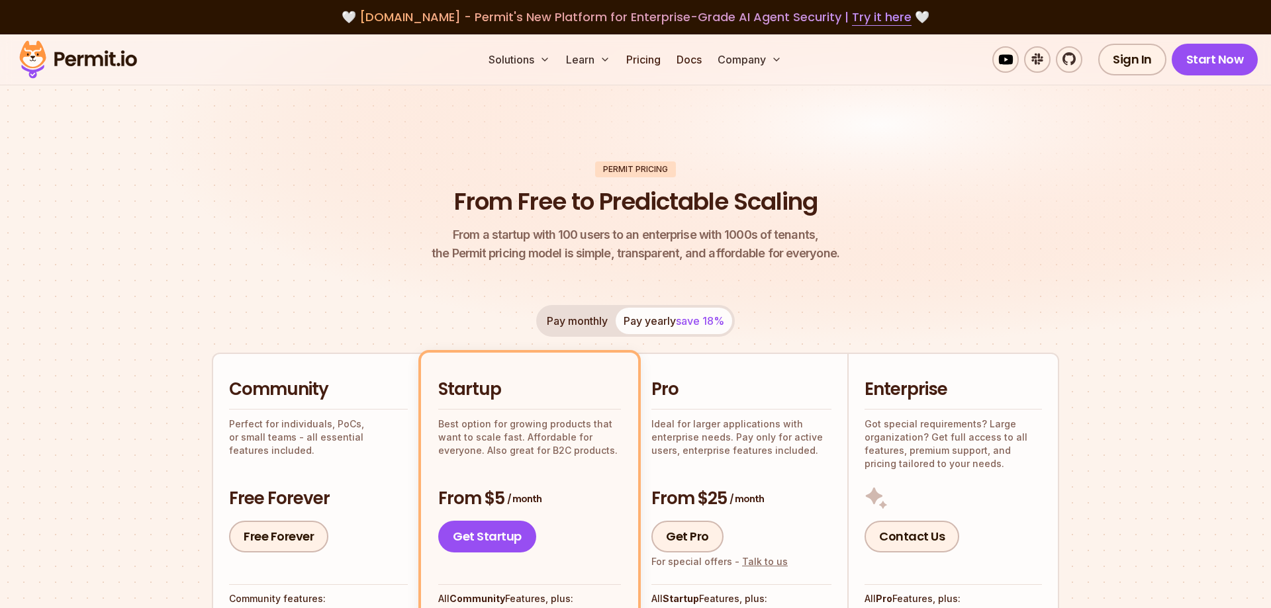
scroll to position [1486, 0]
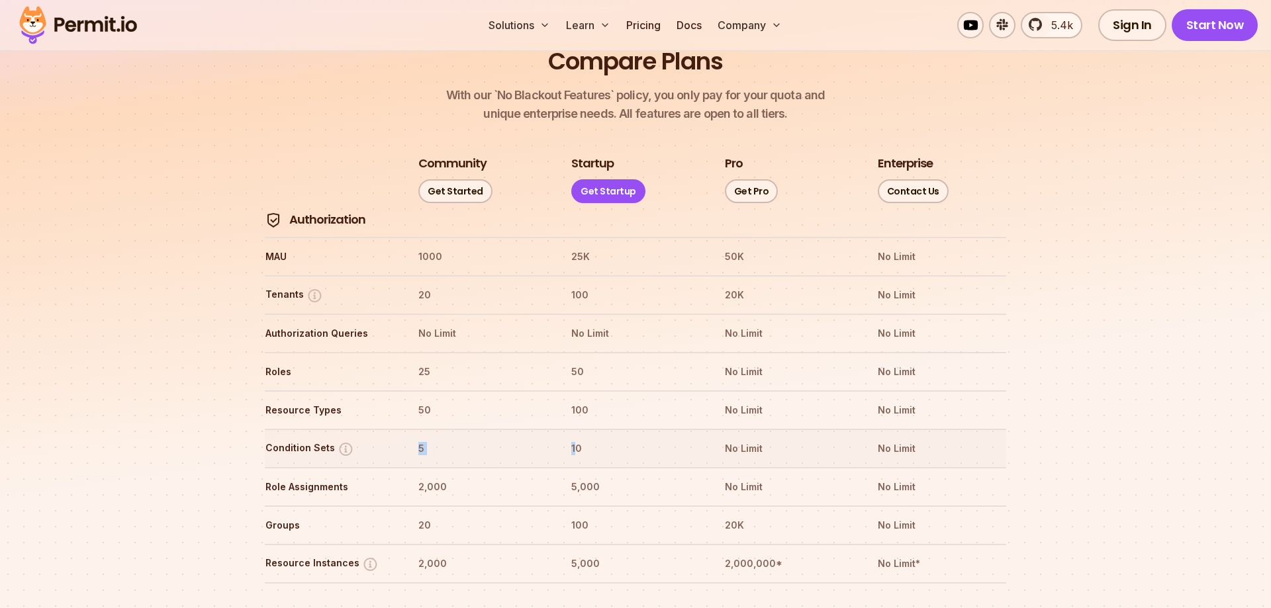
drag, startPoint x: 418, startPoint y: 409, endPoint x: 350, endPoint y: 409, distance: 68.9
click at [554, 429] on tr "Condition Sets 5 10 No Limit No Limit" at bounding box center [636, 448] width 742 height 38
click at [350, 441] on img at bounding box center [346, 449] width 17 height 17
click at [344, 441] on img at bounding box center [346, 449] width 17 height 17
drag, startPoint x: 399, startPoint y: 417, endPoint x: 346, endPoint y: 411, distance: 52.7
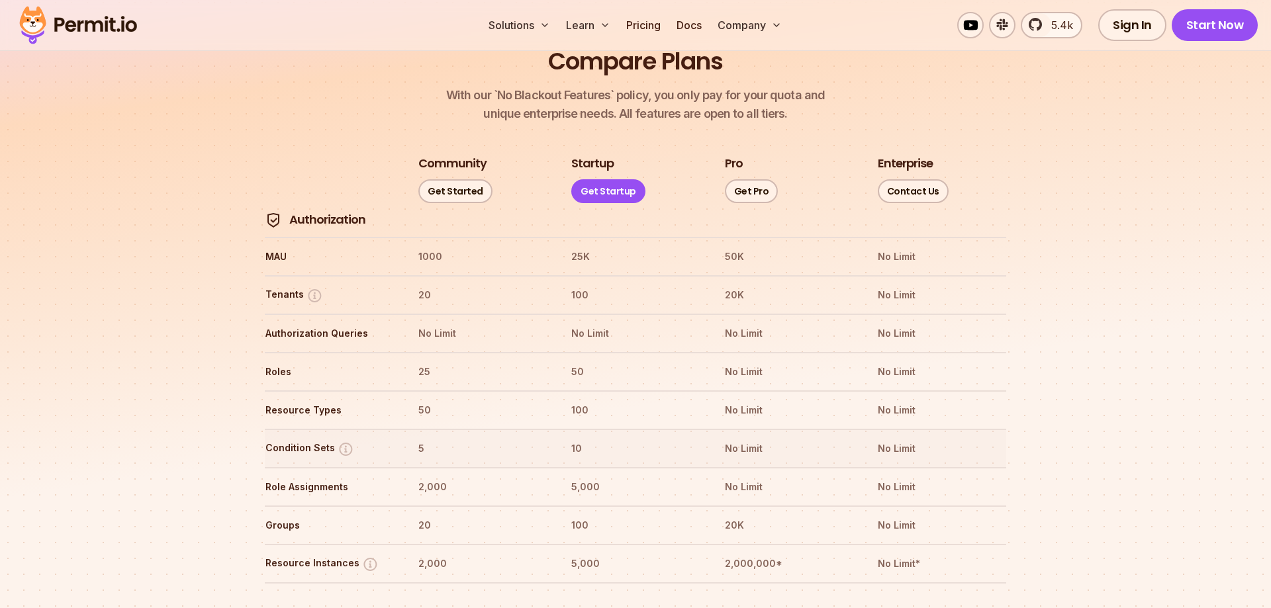
click at [398, 429] on tr "Condition Sets 5 10 No Limit No Limit" at bounding box center [636, 448] width 742 height 38
click at [338, 441] on img at bounding box center [346, 449] width 17 height 17
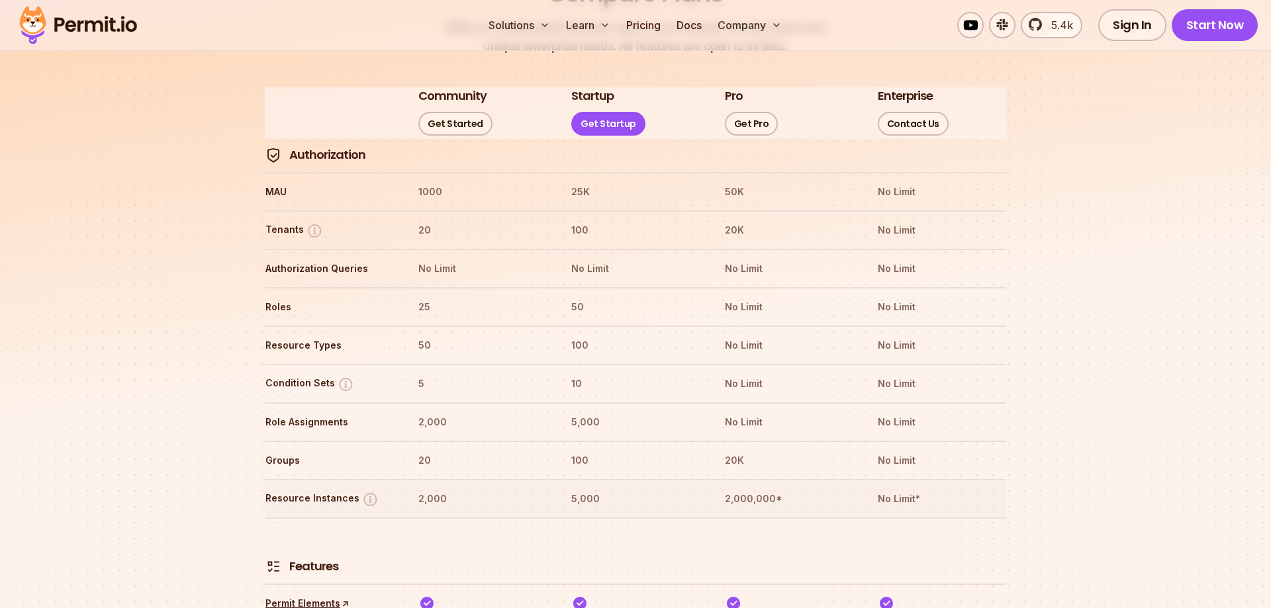
click at [365, 491] on img at bounding box center [370, 499] width 17 height 17
